Goal: Information Seeking & Learning: Learn about a topic

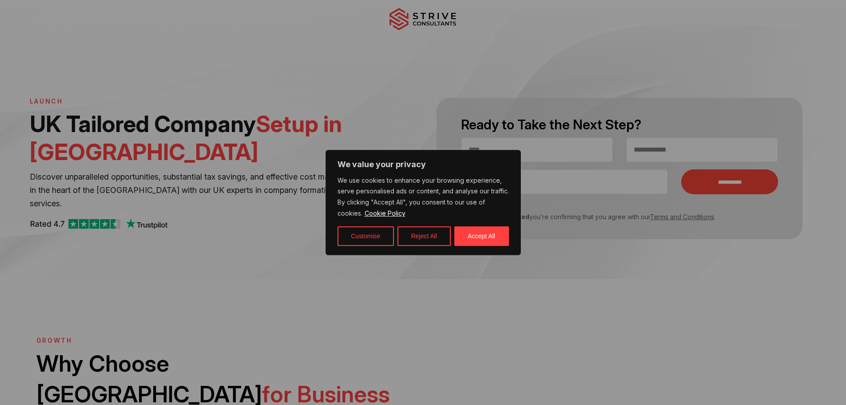
click at [421, 232] on button "Reject All" at bounding box center [423, 236] width 53 height 20
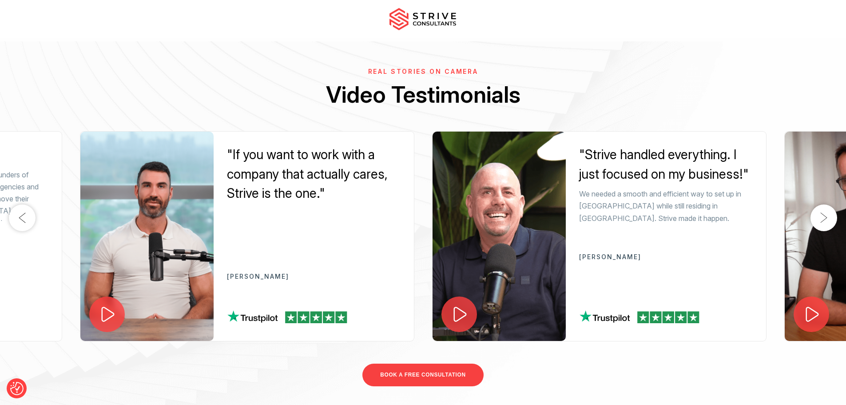
scroll to position [1732, 0]
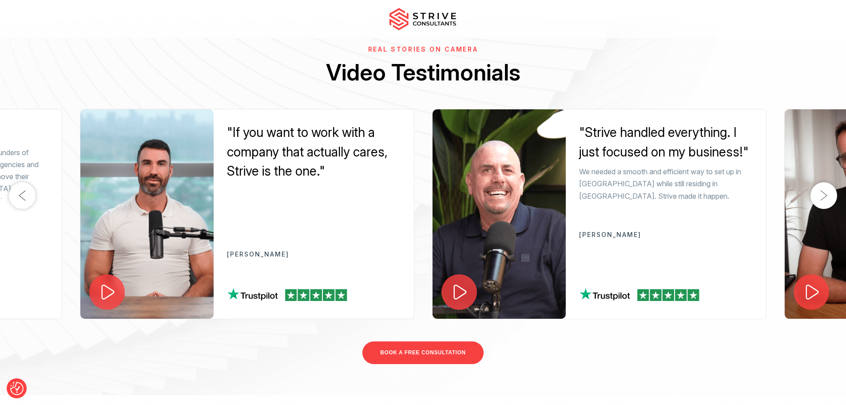
click at [832, 187] on button "Next" at bounding box center [823, 195] width 27 height 27
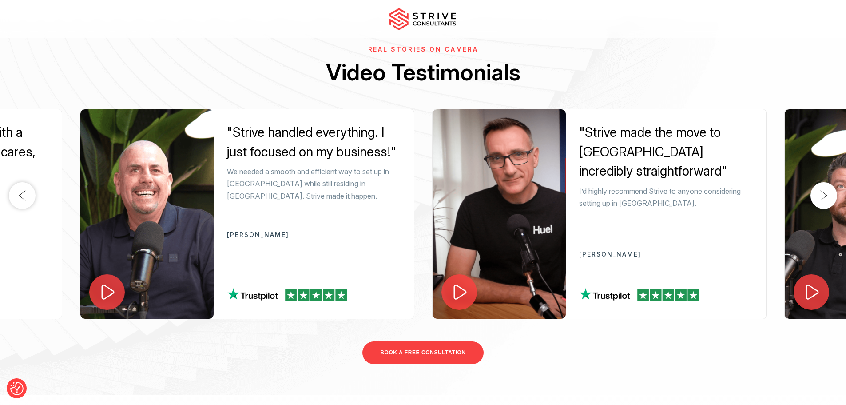
click at [824, 186] on button "Next" at bounding box center [823, 195] width 27 height 27
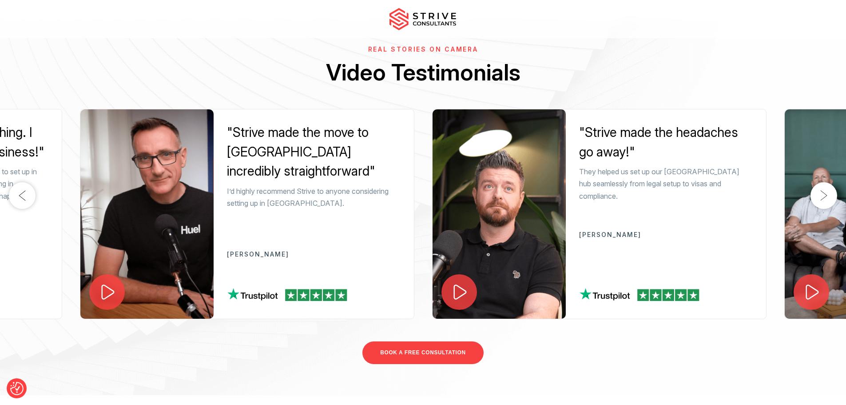
click at [824, 186] on button "Next" at bounding box center [823, 195] width 27 height 27
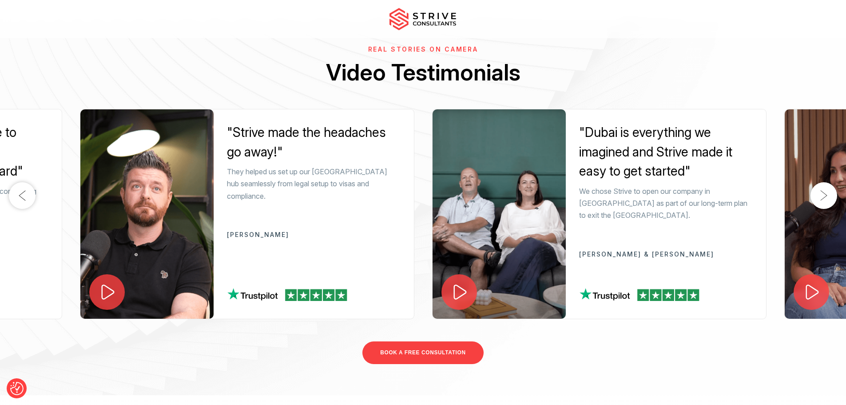
click at [824, 186] on button "Next" at bounding box center [823, 195] width 27 height 27
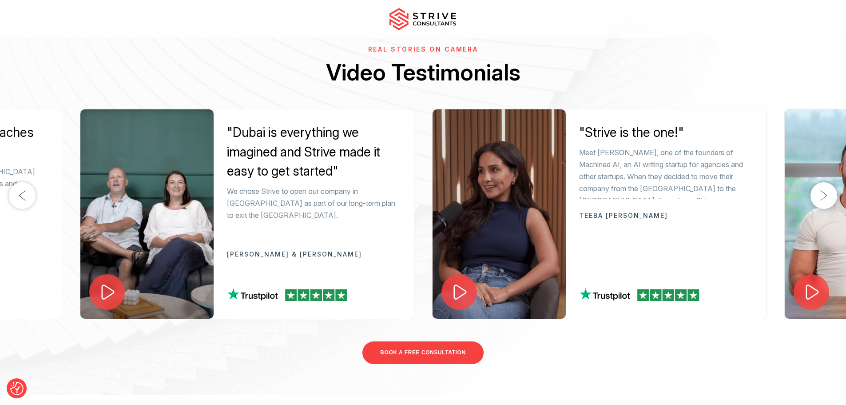
click at [824, 186] on button "Next" at bounding box center [823, 195] width 27 height 27
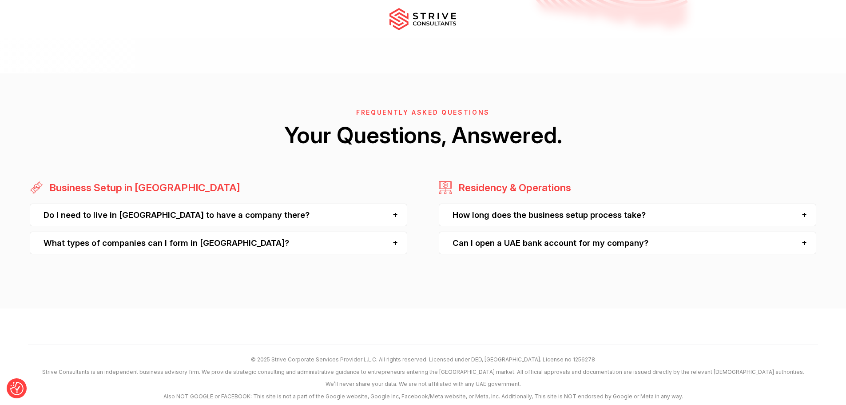
scroll to position [2353, 0]
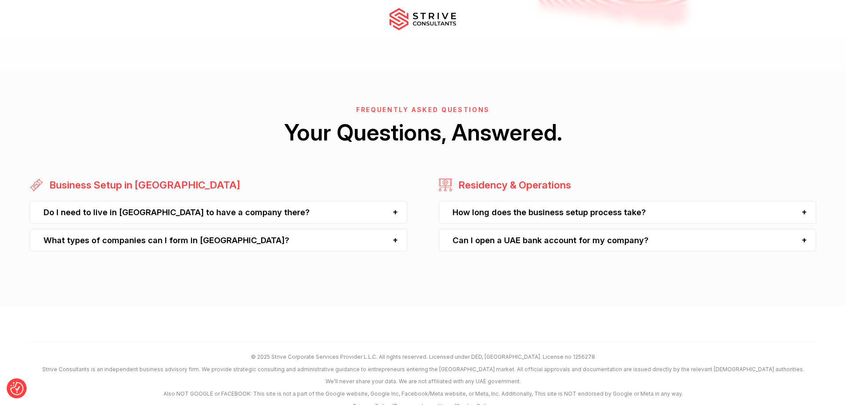
click at [555, 203] on div "How long does the business setup process take?" at bounding box center [627, 212] width 377 height 23
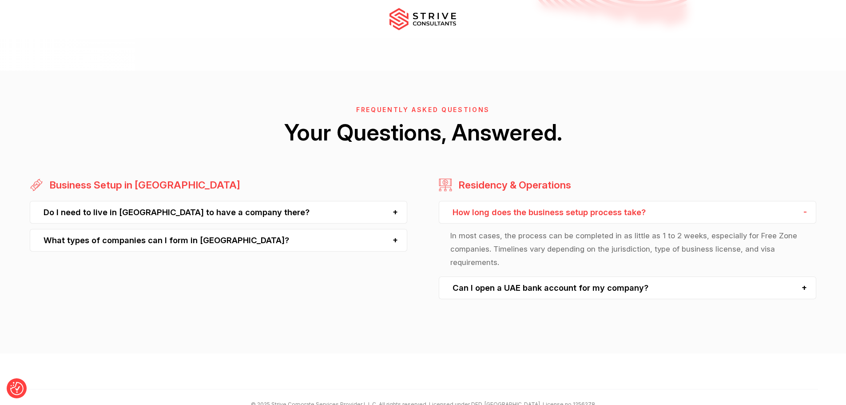
click at [557, 201] on div "How long does the business setup process take?" at bounding box center [627, 212] width 377 height 23
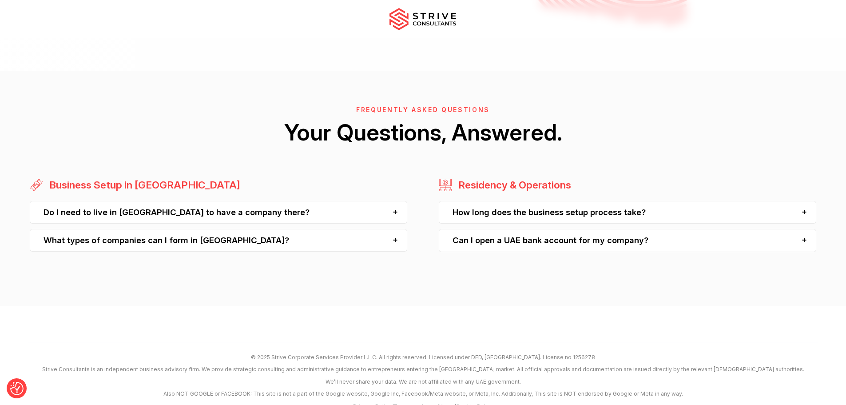
click at [545, 239] on div "Can I open a UAE bank account for my company?" at bounding box center [627, 240] width 377 height 23
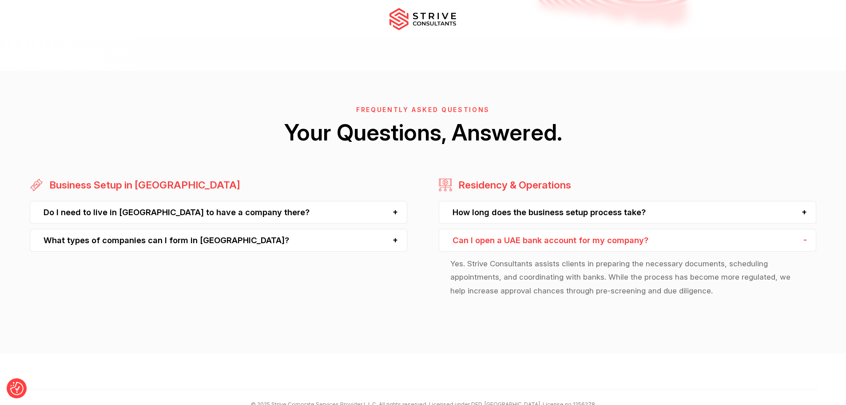
click at [547, 230] on div "Can I open a UAE bank account for my company?" at bounding box center [627, 240] width 377 height 23
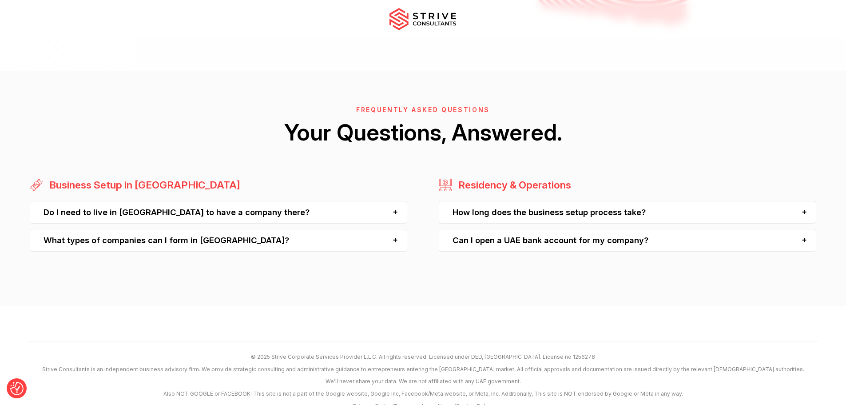
click at [202, 202] on div "Do I need to live in Dubai to have a company there?" at bounding box center [218, 212] width 377 height 23
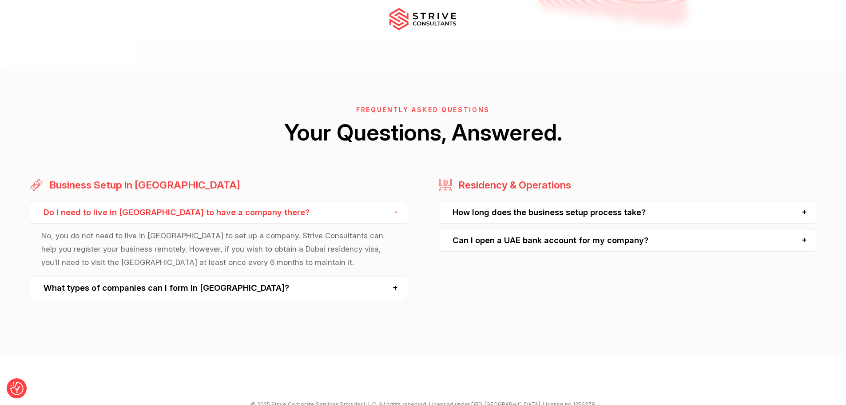
click at [203, 201] on div "Do I need to live in Dubai to have a company there?" at bounding box center [218, 212] width 377 height 23
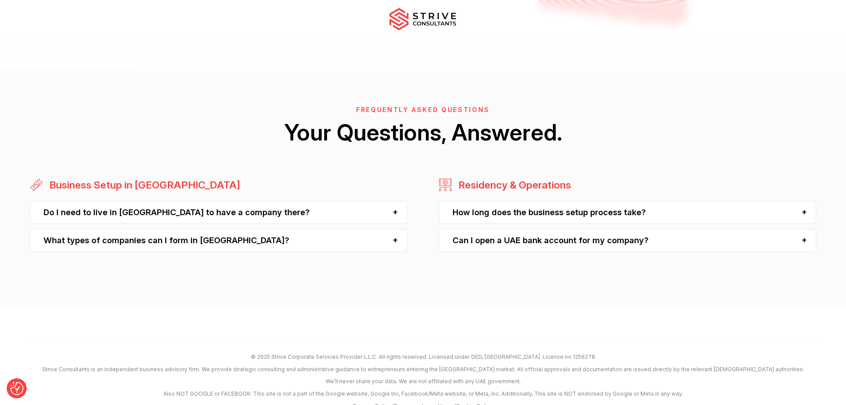
click at [200, 229] on div "What types of companies can I form in Dubai?" at bounding box center [218, 240] width 377 height 23
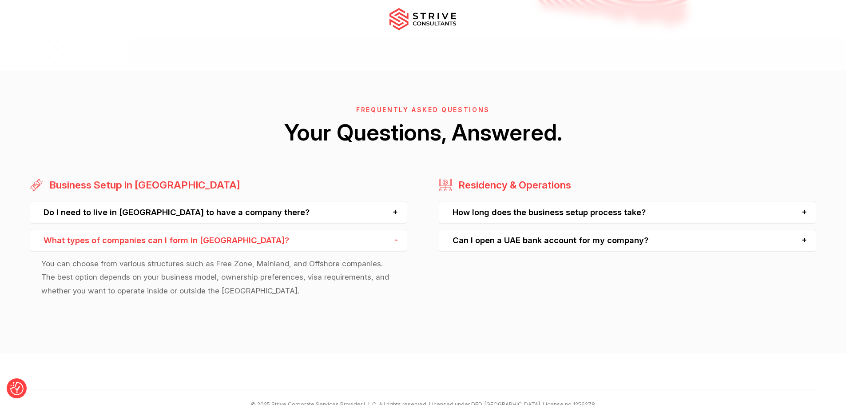
click at [200, 229] on div "What types of companies can I form in Dubai?" at bounding box center [218, 240] width 377 height 23
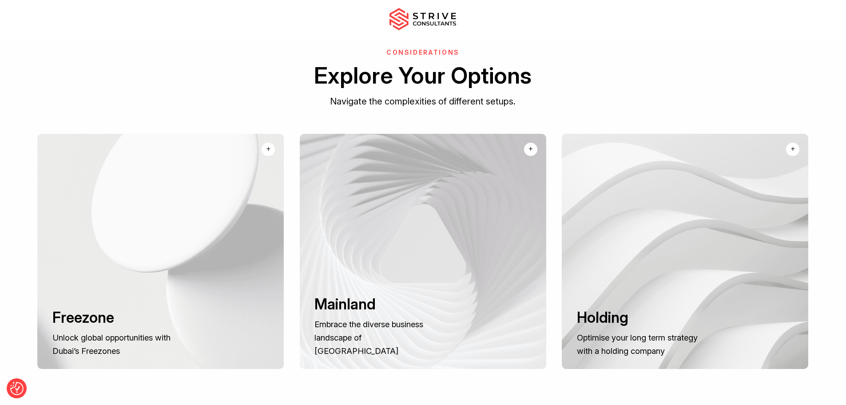
scroll to position [577, 0]
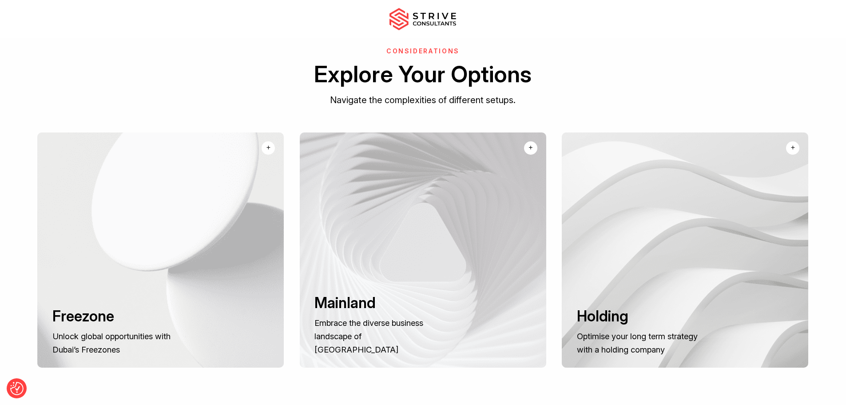
click at [180, 247] on div at bounding box center [160, 249] width 246 height 235
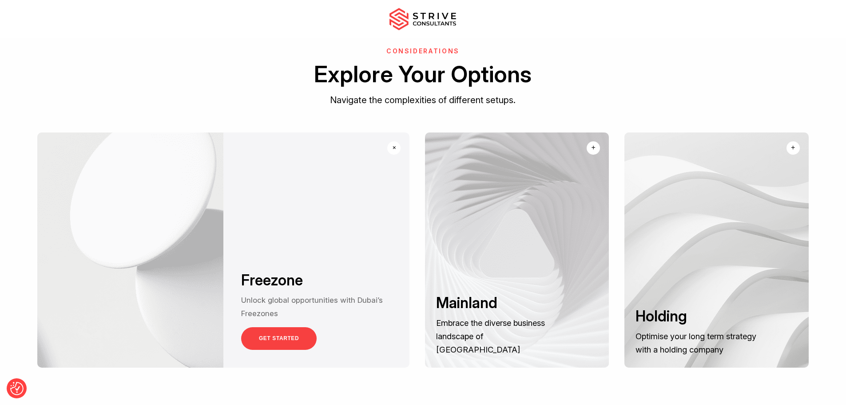
click at [290, 327] on link "GET STARTED" at bounding box center [278, 338] width 75 height 23
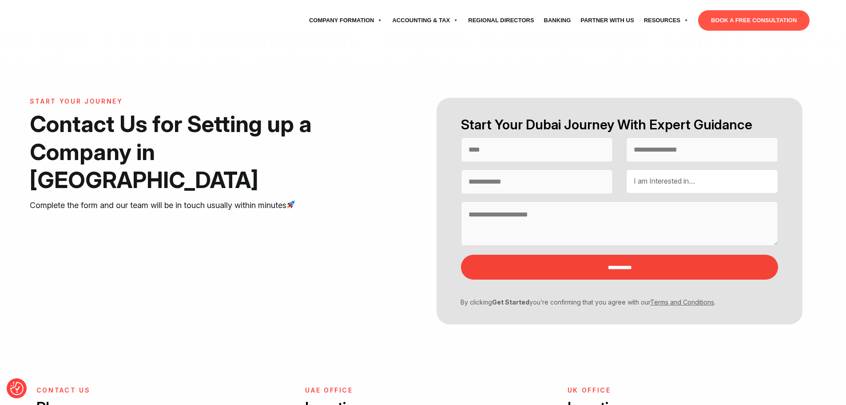
select select "Contact form"
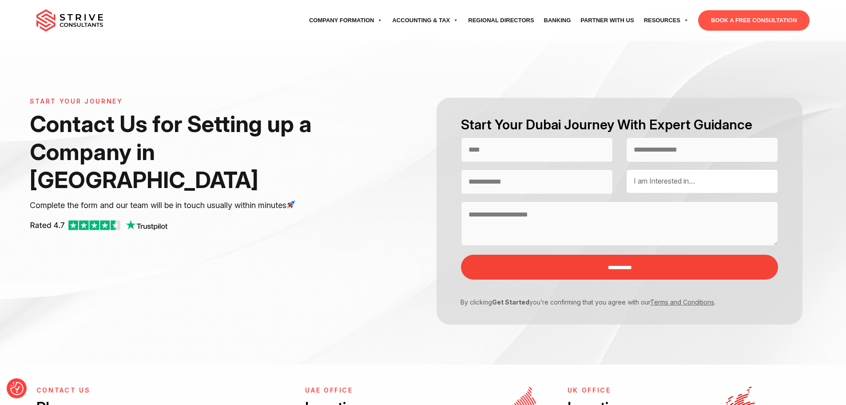
select select "Contact form"
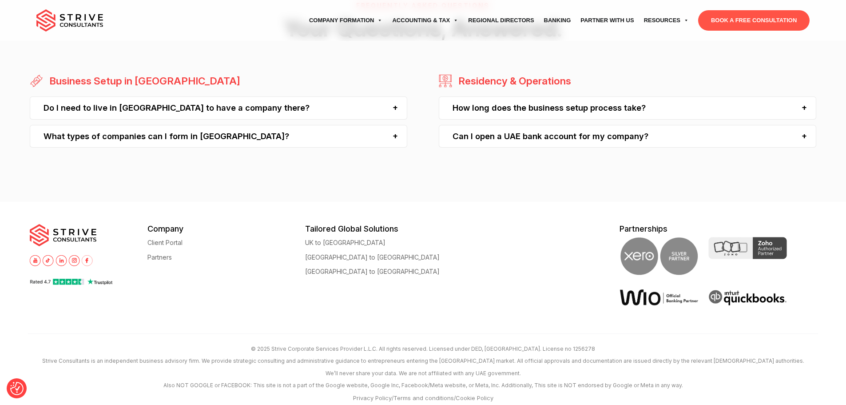
scroll to position [925, 0]
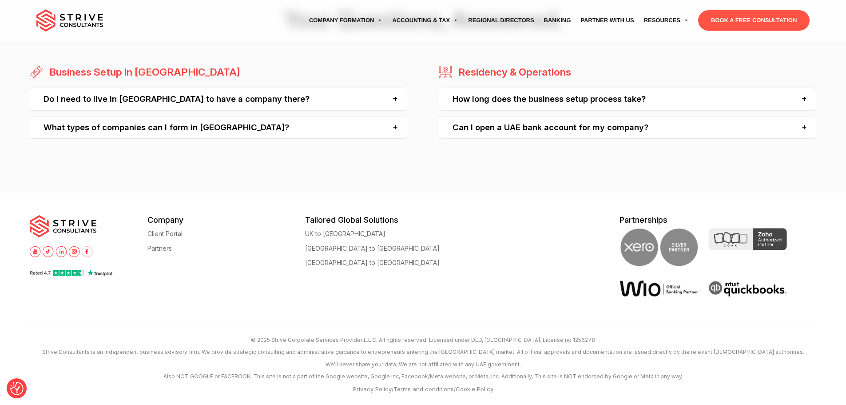
click at [634, 244] on img at bounding box center [658, 247] width 79 height 39
click at [666, 249] on img at bounding box center [658, 247] width 79 height 39
click at [753, 245] on img at bounding box center [747, 239] width 79 height 22
click at [750, 293] on img at bounding box center [747, 289] width 79 height 18
click at [678, 292] on img at bounding box center [658, 288] width 79 height 17
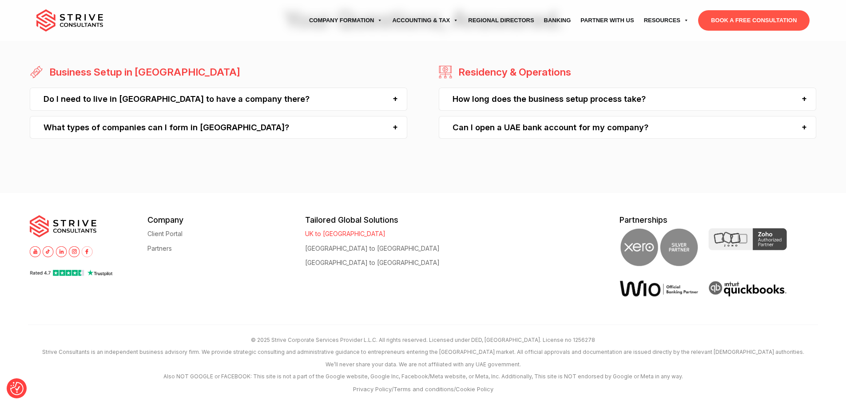
click at [321, 234] on link "UK to [GEOGRAPHIC_DATA]" at bounding box center [345, 233] width 80 height 7
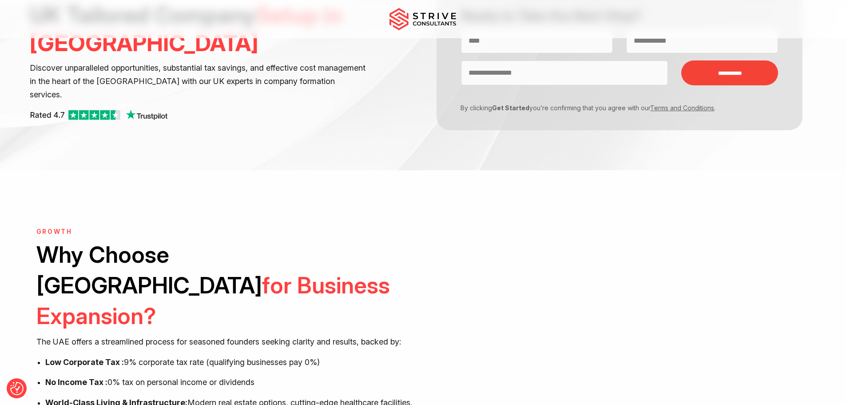
scroll to position [89, 0]
